Goal: Find specific page/section: Find specific page/section

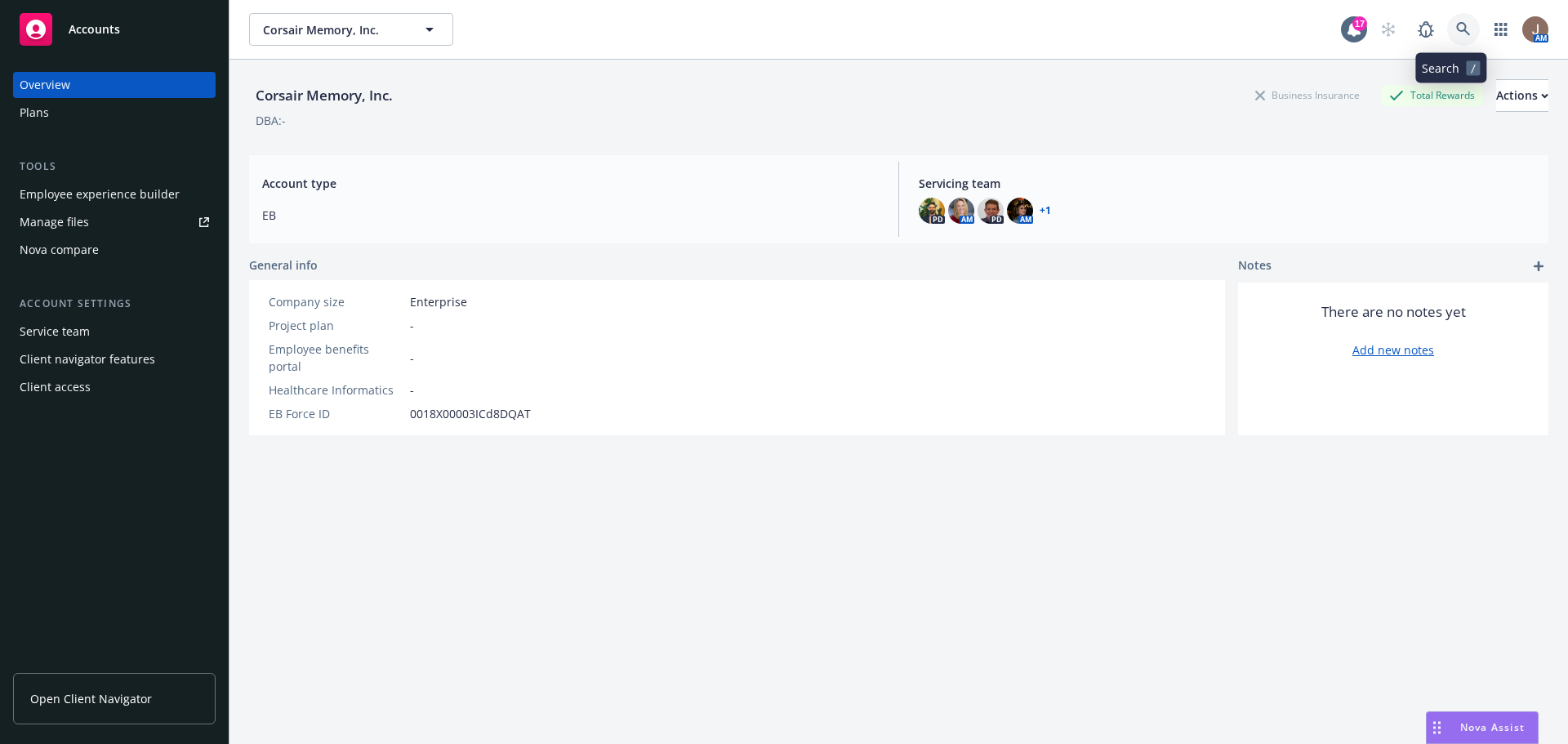
click at [1456, 25] on icon at bounding box center [1462, 29] width 14 height 14
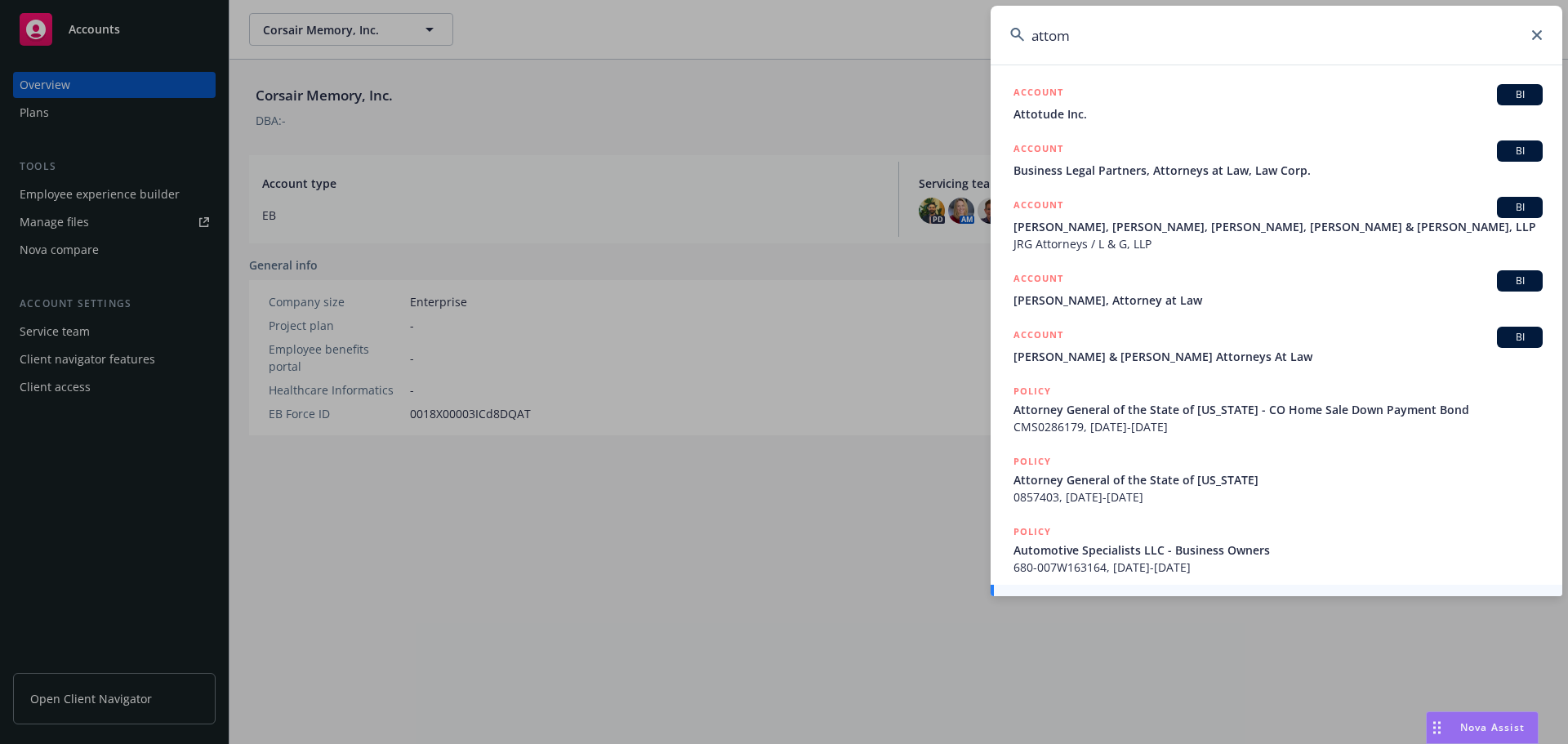
type input "attom"
click at [1532, 35] on icon at bounding box center [1536, 35] width 10 height 10
